Goal: Task Accomplishment & Management: Manage account settings

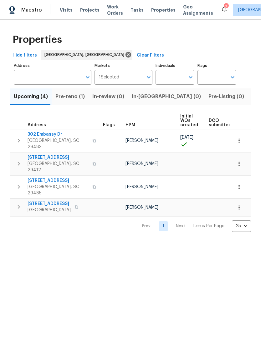
click at [221, 10] on icon at bounding box center [225, 9] width 8 height 8
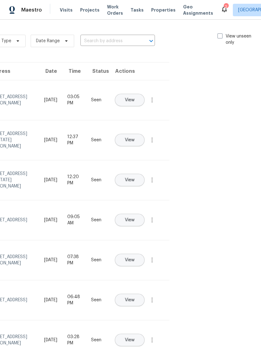
scroll to position [0, 71]
click at [220, 35] on span at bounding box center [221, 35] width 5 height 5
click at [220, 35] on input "View unseen only" at bounding box center [221, 35] width 4 height 4
checkbox input "true"
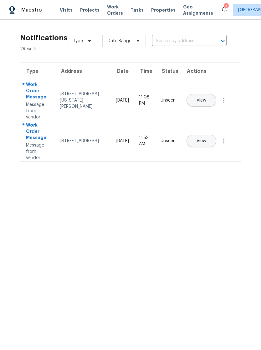
scroll to position [0, 0]
click at [112, 10] on span "Work Orders" at bounding box center [115, 10] width 16 height 13
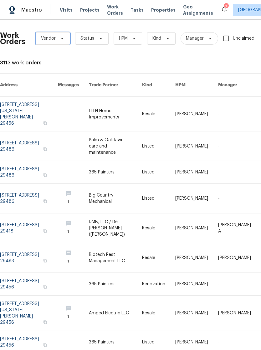
click at [58, 42] on span "Vendor" at bounding box center [53, 38] width 34 height 13
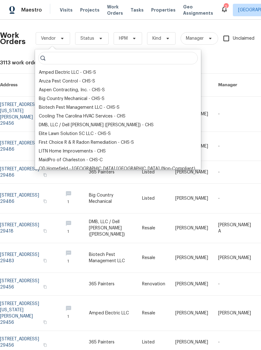
click at [211, 53] on div "Work Orders Vendor Status HPM Kind Manager Unclaimed ​ View Reno Index 3113 wor…" at bounding box center [177, 212] width 354 height 375
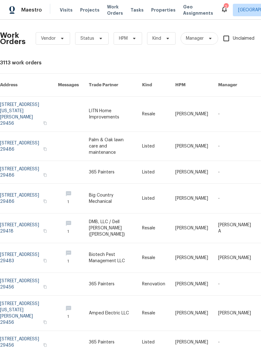
click at [14, 273] on link at bounding box center [29, 284] width 58 height 23
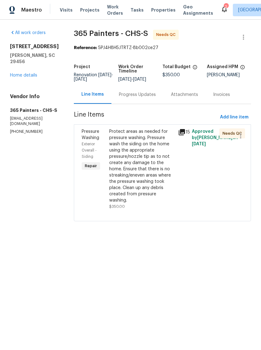
click at [149, 150] on div "Protect areas as needed for pressure washing. Pressure wash the siding on the h…" at bounding box center [141, 166] width 65 height 75
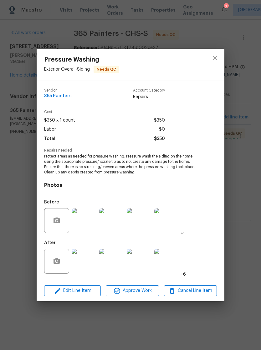
click at [90, 259] on img at bounding box center [84, 261] width 25 height 25
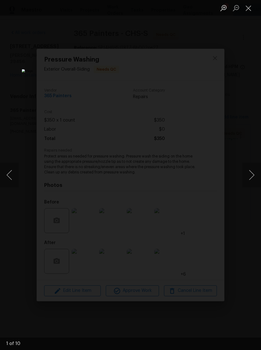
click at [251, 174] on button "Next image" at bounding box center [251, 175] width 19 height 25
click at [250, 173] on button "Next image" at bounding box center [251, 175] width 19 height 25
click at [249, 172] on button "Next image" at bounding box center [251, 175] width 19 height 25
click at [251, 170] on button "Next image" at bounding box center [251, 175] width 19 height 25
click at [249, 174] on button "Next image" at bounding box center [251, 175] width 19 height 25
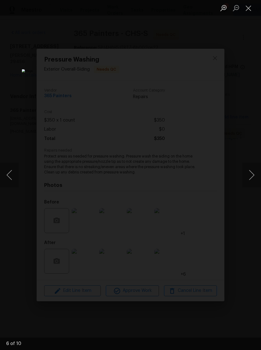
click at [251, 172] on button "Next image" at bounding box center [251, 175] width 19 height 25
click at [249, 7] on button "Close lightbox" at bounding box center [248, 8] width 13 height 11
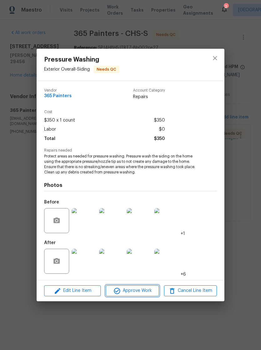
click at [144, 289] on span "Approve Work" at bounding box center [132, 291] width 49 height 8
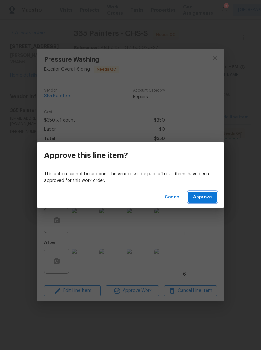
click at [203, 198] on span "Approve" at bounding box center [202, 198] width 19 height 8
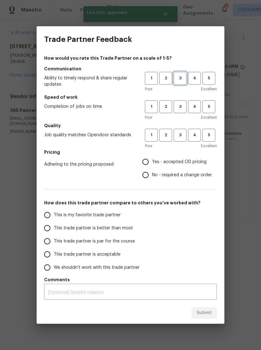
click at [181, 77] on span "3" at bounding box center [180, 78] width 12 height 7
click at [181, 104] on span "3" at bounding box center [180, 106] width 12 height 7
click at [182, 138] on span "3" at bounding box center [180, 135] width 12 height 7
click at [151, 159] on input "Yes - accepted OD pricing" at bounding box center [145, 162] width 13 height 13
radio input "true"
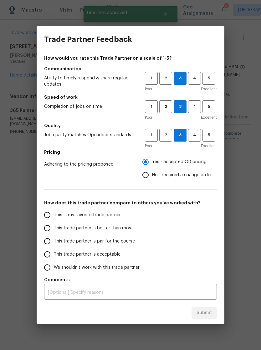
click at [50, 228] on input "This trade partner is better than most" at bounding box center [47, 228] width 13 height 13
click at [205, 311] on span "Submit" at bounding box center [204, 313] width 15 height 8
radio input "true"
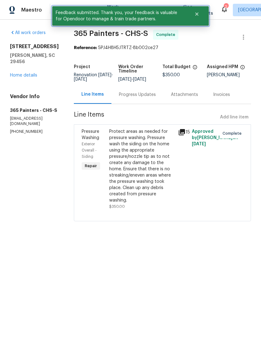
click at [201, 13] on button "Close" at bounding box center [196, 14] width 21 height 13
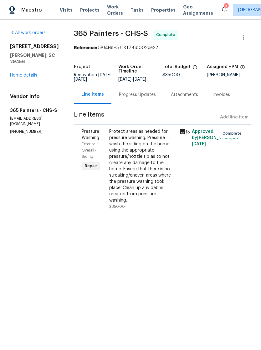
click at [112, 9] on span "Work Orders" at bounding box center [115, 10] width 16 height 13
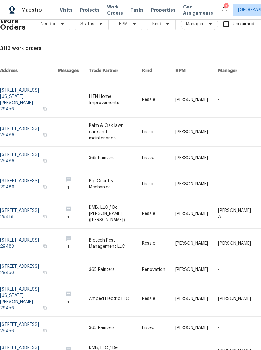
scroll to position [14, 0]
click at [42, 259] on link at bounding box center [29, 270] width 58 height 23
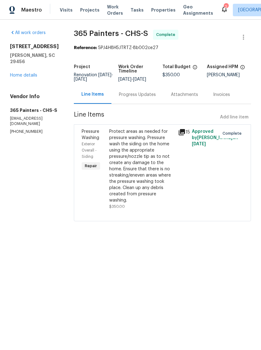
click at [107, 12] on span "Work Orders" at bounding box center [115, 10] width 16 height 13
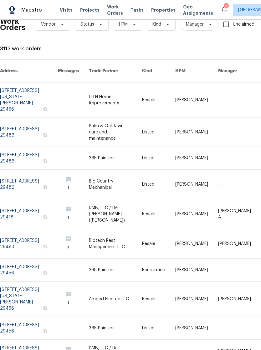
scroll to position [14, 0]
click at [39, 317] on link at bounding box center [29, 328] width 58 height 23
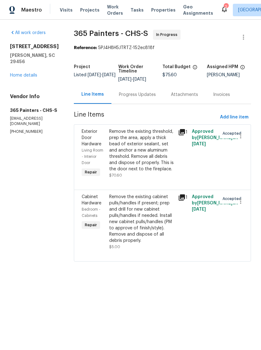
click at [150, 146] on div "Remove the existing threshold, prep the area, apply a thick bead of exterior se…" at bounding box center [141, 151] width 65 height 44
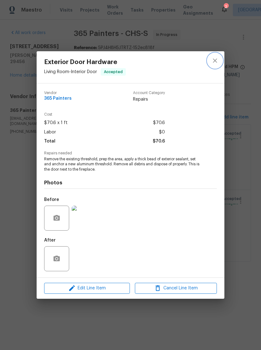
click at [214, 59] on icon "close" at bounding box center [215, 61] width 4 height 4
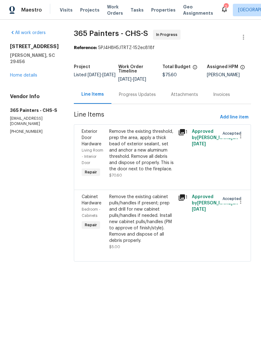
click at [131, 96] on div "Progress Updates" at bounding box center [137, 95] width 37 height 6
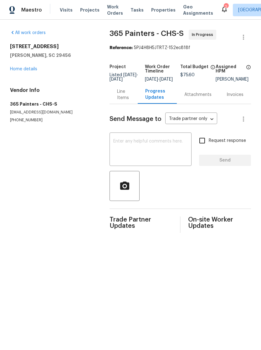
click at [155, 141] on div "x ​" at bounding box center [151, 150] width 82 height 32
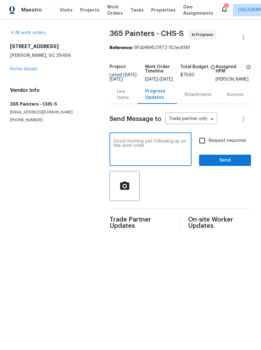
type textarea "Good morning just following up on this work order"
click at [204, 144] on input "Request response" at bounding box center [202, 140] width 13 height 13
checkbox input "true"
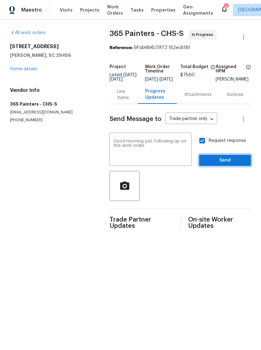
click at [222, 161] on button "Send" at bounding box center [225, 161] width 52 height 12
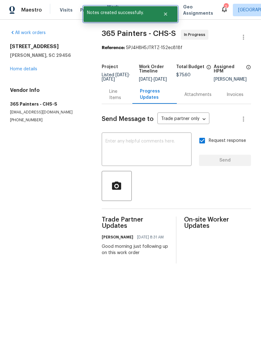
click at [170, 10] on button "Close" at bounding box center [165, 14] width 21 height 13
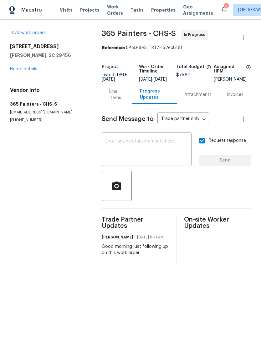
click at [112, 11] on span "Work Orders" at bounding box center [115, 10] width 16 height 13
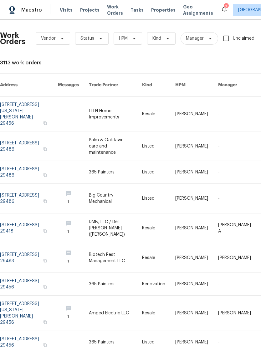
click at [224, 8] on div "2" at bounding box center [226, 7] width 4 height 6
click at [221, 9] on icon at bounding box center [225, 9] width 8 height 8
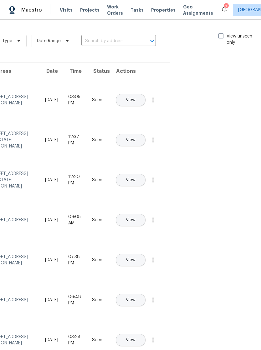
scroll to position [0, 70]
click at [219, 34] on span at bounding box center [221, 35] width 5 height 5
click at [219, 34] on input "View unseen only" at bounding box center [221, 35] width 4 height 4
checkbox input "true"
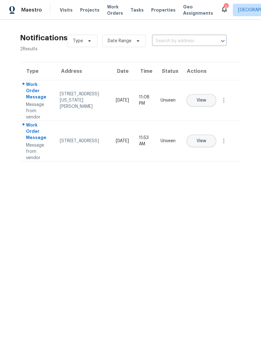
scroll to position [0, 0]
click at [153, 10] on span "Properties" at bounding box center [163, 10] width 24 height 6
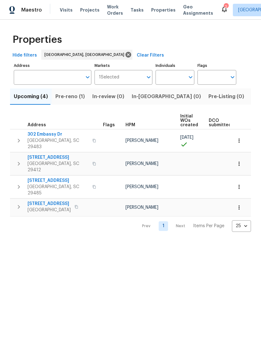
click at [252, 97] on span "Listed (8)" at bounding box center [264, 96] width 24 height 9
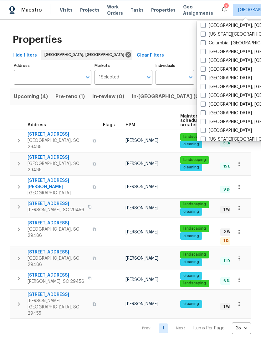
scroll to position [126, 0]
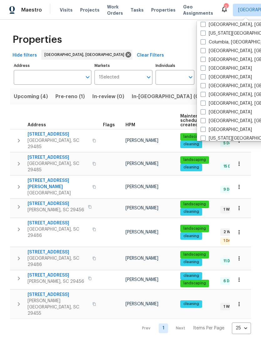
click at [207, 103] on label "[GEOGRAPHIC_DATA], [GEOGRAPHIC_DATA]" at bounding box center [249, 103] width 97 height 6
click at [205, 103] on input "[GEOGRAPHIC_DATA], [GEOGRAPHIC_DATA]" at bounding box center [203, 102] width 4 height 4
checkbox input "true"
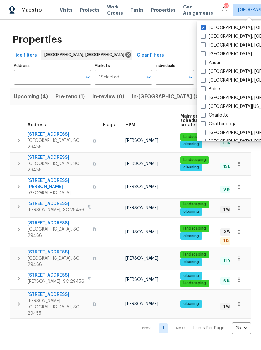
click at [205, 27] on span at bounding box center [203, 27] width 5 height 5
click at [205, 27] on input "[GEOGRAPHIC_DATA], [GEOGRAPHIC_DATA]" at bounding box center [203, 27] width 4 height 4
checkbox input "false"
click at [176, 40] on div "Properties" at bounding box center [130, 40] width 241 height 20
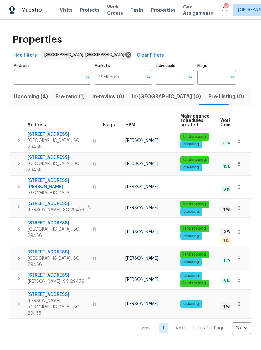
click at [69, 8] on span "Visits" at bounding box center [66, 10] width 13 height 6
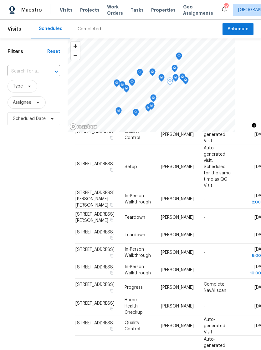
scroll to position [207, 0]
click at [84, 27] on div "Completed" at bounding box center [89, 29] width 23 height 6
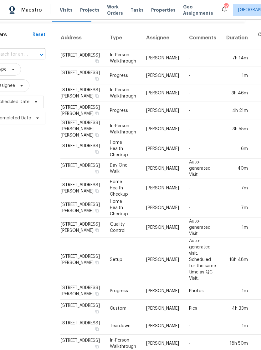
scroll to position [19, 16]
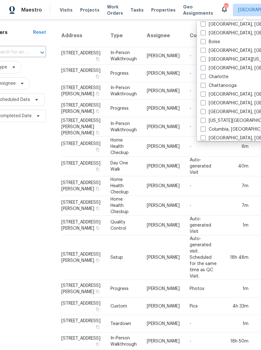
scroll to position [48, 0]
click at [205, 128] on span at bounding box center [203, 128] width 5 height 5
click at [205, 128] on input "Columbia, [GEOGRAPHIC_DATA]" at bounding box center [203, 128] width 4 height 4
checkbox input "true"
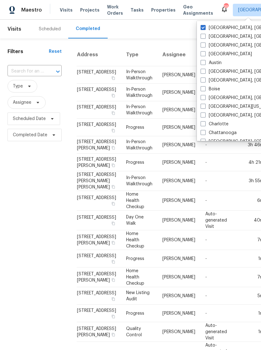
click at [204, 27] on span at bounding box center [203, 27] width 5 height 5
click at [204, 27] on input "[GEOGRAPHIC_DATA], [GEOGRAPHIC_DATA]" at bounding box center [203, 27] width 4 height 4
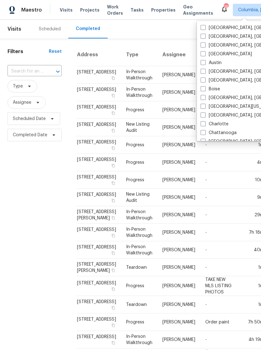
click at [206, 28] on label "[GEOGRAPHIC_DATA], [GEOGRAPHIC_DATA]" at bounding box center [249, 28] width 97 height 6
click at [205, 28] on input "[GEOGRAPHIC_DATA], [GEOGRAPHIC_DATA]" at bounding box center [203, 27] width 4 height 4
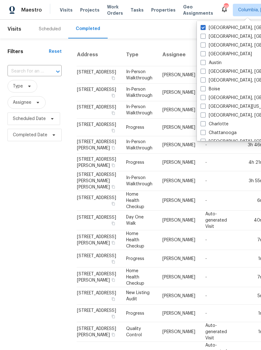
click at [203, 25] on span at bounding box center [203, 27] width 5 height 5
click at [203, 25] on input "[GEOGRAPHIC_DATA], [GEOGRAPHIC_DATA]" at bounding box center [203, 27] width 4 height 4
checkbox input "false"
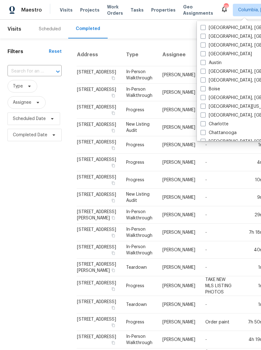
click at [203, 136] on td "-" at bounding box center [218, 128] width 37 height 18
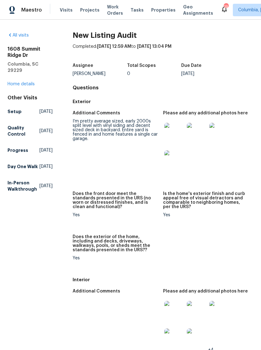
click at [66, 13] on span "Visits" at bounding box center [66, 10] width 13 height 6
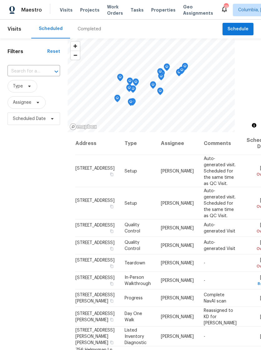
click at [152, 8] on span "Properties" at bounding box center [163, 10] width 24 height 6
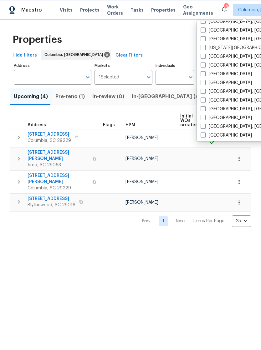
scroll to position [120, 0]
click at [206, 108] on label "[GEOGRAPHIC_DATA], [GEOGRAPHIC_DATA]" at bounding box center [249, 109] width 97 height 6
click at [205, 108] on input "[GEOGRAPHIC_DATA], [GEOGRAPHIC_DATA]" at bounding box center [203, 108] width 4 height 4
checkbox input "true"
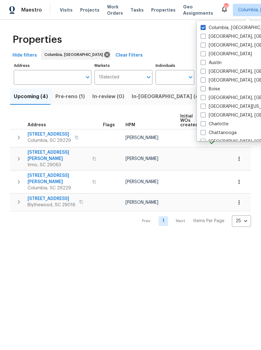
click at [203, 25] on span at bounding box center [203, 27] width 5 height 5
click at [203, 25] on input "Columbia, [GEOGRAPHIC_DATA]" at bounding box center [203, 27] width 4 height 4
checkbox input "false"
click at [175, 31] on div "Properties" at bounding box center [130, 40] width 241 height 20
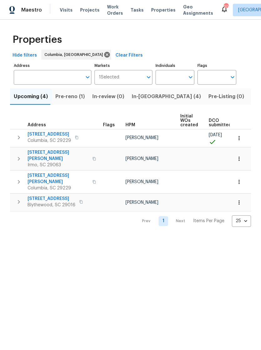
click at [68, 9] on span "Visits" at bounding box center [66, 10] width 13 height 6
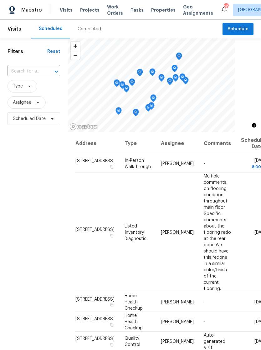
click at [156, 8] on span "Properties" at bounding box center [163, 10] width 24 height 6
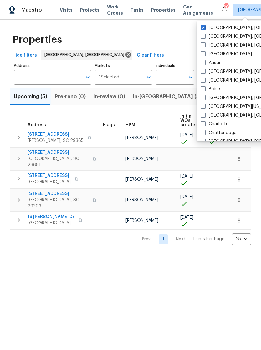
click at [203, 115] on span at bounding box center [203, 115] width 5 height 5
click at [203, 115] on input "[GEOGRAPHIC_DATA], [GEOGRAPHIC_DATA]" at bounding box center [203, 114] width 4 height 4
checkbox input "true"
click at [202, 25] on span at bounding box center [203, 27] width 5 height 5
click at [202, 25] on input "[GEOGRAPHIC_DATA], [GEOGRAPHIC_DATA]" at bounding box center [203, 27] width 4 height 4
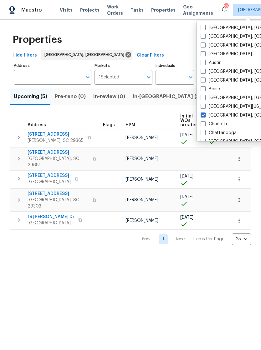
checkbox input "false"
click at [157, 12] on span "Properties" at bounding box center [163, 10] width 24 height 6
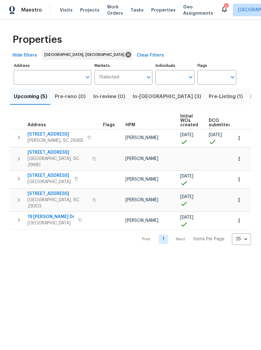
click at [155, 10] on span "Properties" at bounding box center [163, 10] width 24 height 6
click at [64, 13] on span "Visits" at bounding box center [66, 10] width 13 height 6
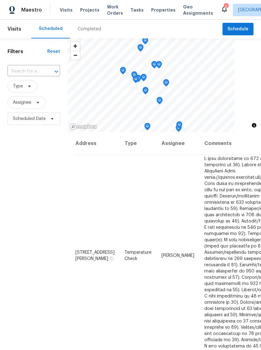
click at [157, 11] on span "Properties" at bounding box center [163, 10] width 24 height 6
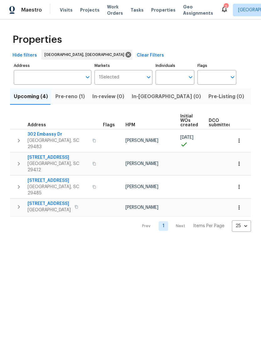
click at [63, 9] on span "Visits" at bounding box center [66, 10] width 13 height 6
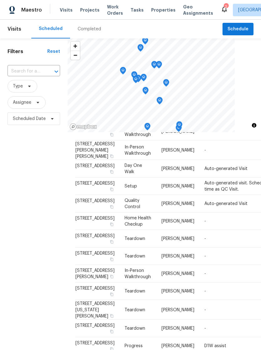
scroll to position [407, 0]
